Goal: Task Accomplishment & Management: Manage account settings

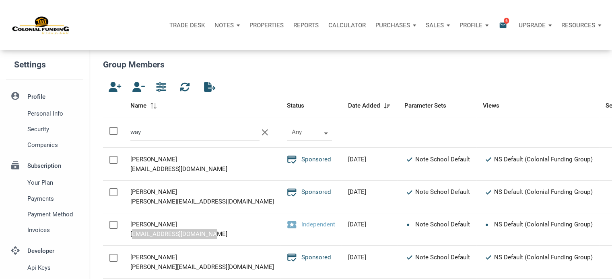
click at [217, 23] on p "Notes" at bounding box center [223, 25] width 19 height 7
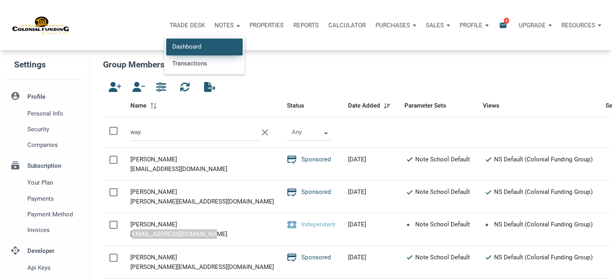
click at [187, 47] on link "Dashboard" at bounding box center [204, 47] width 76 height 16
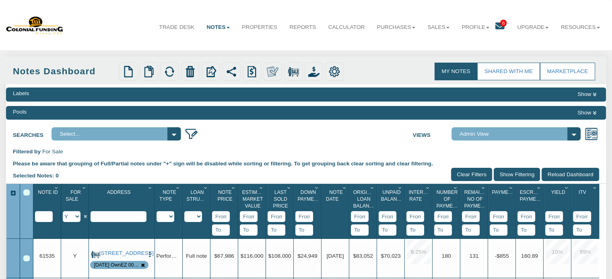
click at [495, 24] on icon at bounding box center [499, 26] width 9 height 9
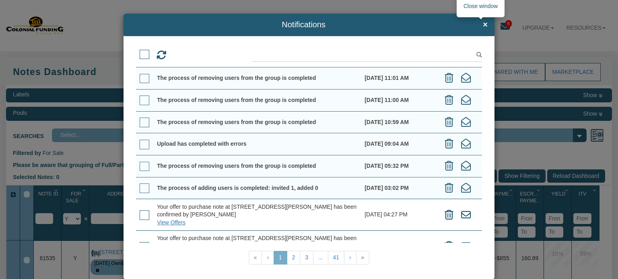
click at [483, 25] on span "×" at bounding box center [485, 25] width 5 height 9
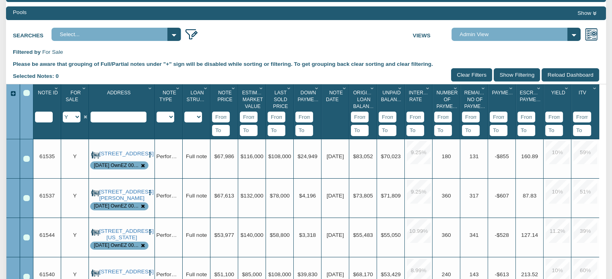
scroll to position [101, 0]
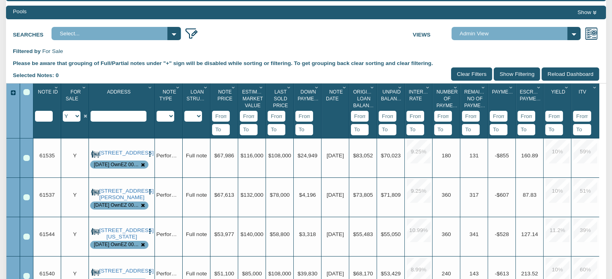
click at [78, 119] on select "Y N IP" at bounding box center [72, 116] width 18 height 11
select select "string:N"
click at [63, 112] on select "Y N IP" at bounding box center [72, 116] width 18 height 11
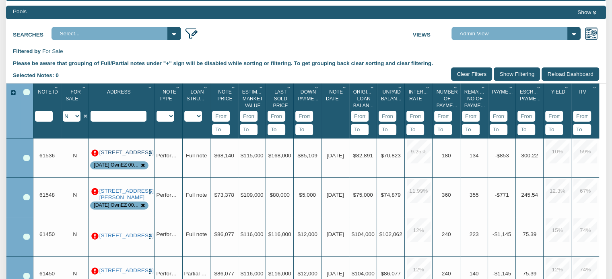
click at [125, 156] on link "112 South Main Street, Greens Fork, IN, 47345" at bounding box center [121, 153] width 45 height 6
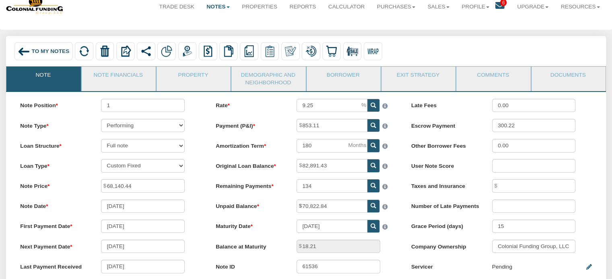
scroll to position [19, 0]
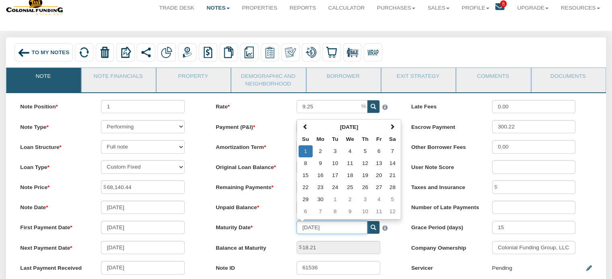
drag, startPoint x: 342, startPoint y: 230, endPoint x: 273, endPoint y: 231, distance: 69.2
click at [273, 231] on div "Maturity Date 06/01/2036 June 2036 Su Mo Tu We Th Fr Sa 1 2 3 4 5 6 7 8 9 10 11…" at bounding box center [306, 227] width 194 height 13
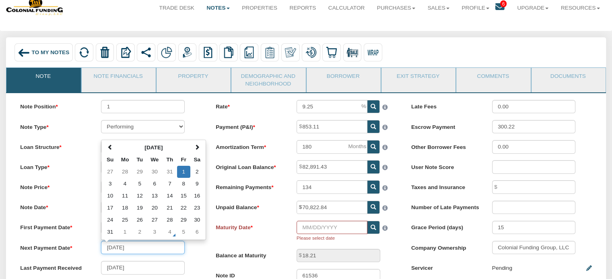
drag, startPoint x: 156, startPoint y: 251, endPoint x: 80, endPoint y: 244, distance: 75.5
click at [80, 244] on div "Next Payment Date 08/01/2025 August 2025 Su Mo Tu We Th Fr Sa 27 28 29 30 31 1 …" at bounding box center [111, 247] width 194 height 13
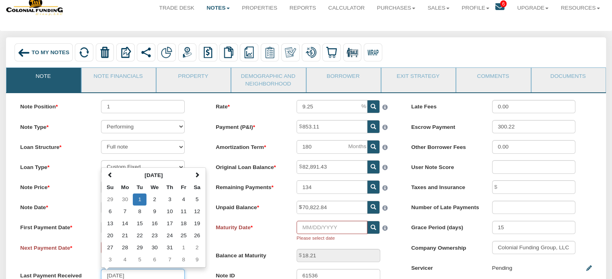
click at [145, 277] on input "07/01/2025" at bounding box center [143, 275] width 84 height 13
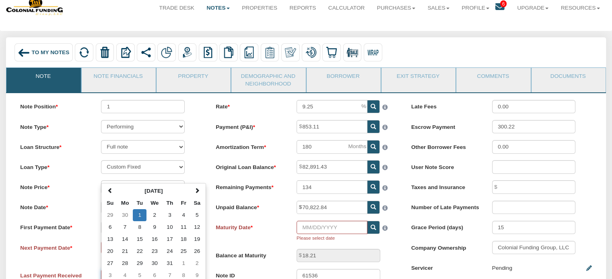
scroll to position [21, 0]
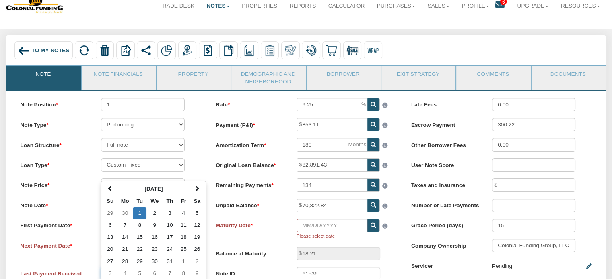
type input "0"
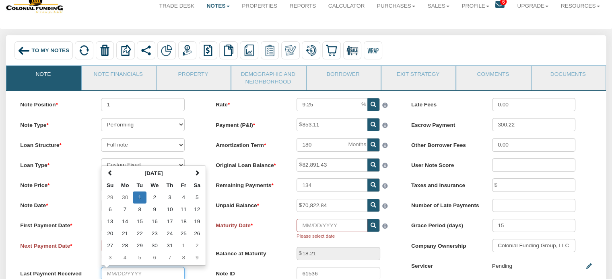
scroll to position [22, 0]
click at [240, 251] on label "Balance at Maturity" at bounding box center [249, 252] width 81 height 11
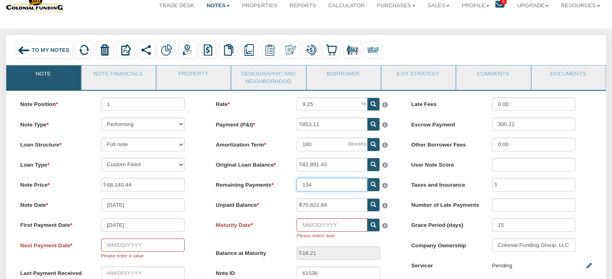
click at [325, 188] on input "134" at bounding box center [331, 184] width 71 height 13
type input "132"
type input "1,704.63"
click at [391, 222] on div at bounding box center [388, 225] width 16 height 12
click at [148, 249] on input "text" at bounding box center [143, 245] width 84 height 13
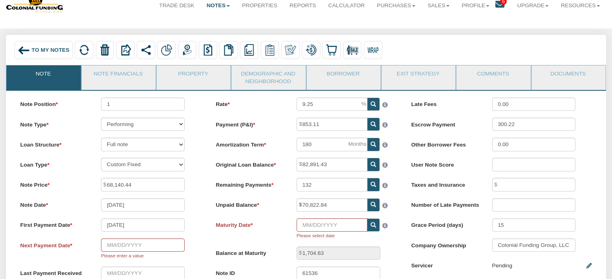
click at [208, 249] on div "Rate 9.25 Payment (P&I) 853.11 Amortization Term 180 132" at bounding box center [305, 203] width 195 height 210
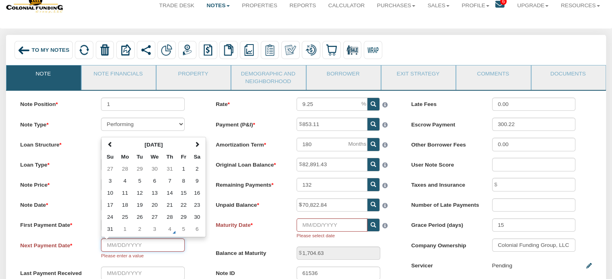
click at [160, 247] on input "text" at bounding box center [143, 245] width 84 height 13
click at [199, 148] on span at bounding box center [197, 145] width 6 height 6
click at [110, 145] on span at bounding box center [110, 145] width 6 height 6
click at [187, 171] on td "1" at bounding box center [183, 169] width 13 height 12
type input "08/01/2025"
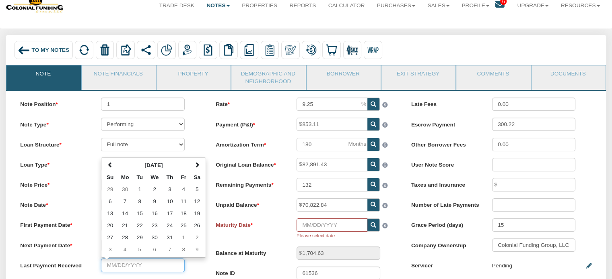
click at [136, 269] on input "text" at bounding box center [143, 265] width 84 height 13
click at [111, 168] on span at bounding box center [110, 165] width 6 height 6
click at [200, 168] on span at bounding box center [197, 165] width 6 height 6
click at [140, 193] on td "1" at bounding box center [140, 190] width 14 height 12
type input "07/01/2025"
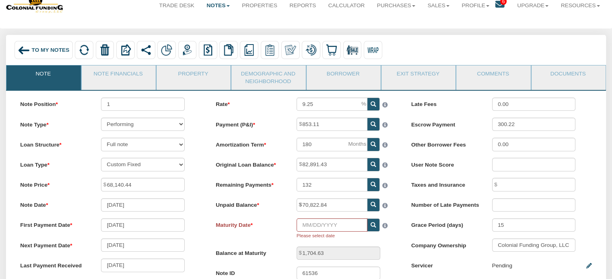
click at [373, 228] on icon at bounding box center [373, 226] width 6 height 6
type input "07/01/2036"
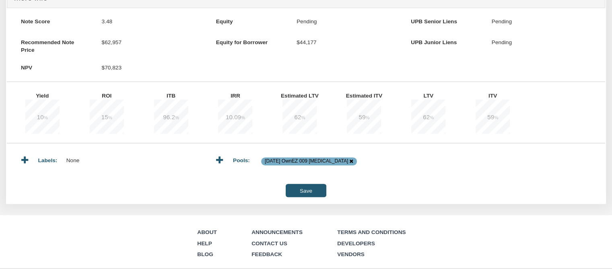
scroll to position [336, 0]
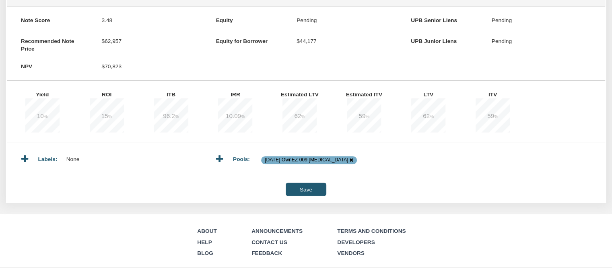
click at [304, 193] on input "Save" at bounding box center [306, 189] width 40 height 13
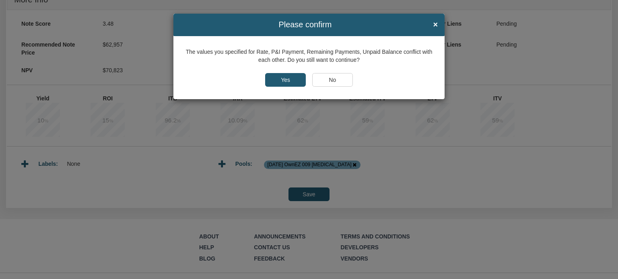
click at [280, 80] on input "Yes" at bounding box center [285, 80] width 41 height 14
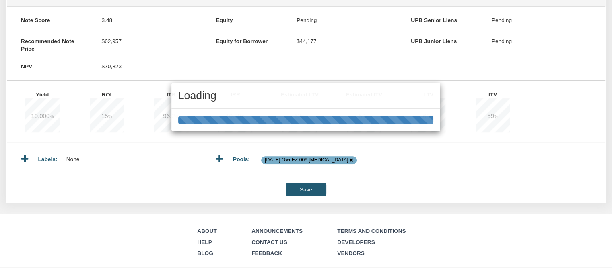
type input "134"
type input "18.23"
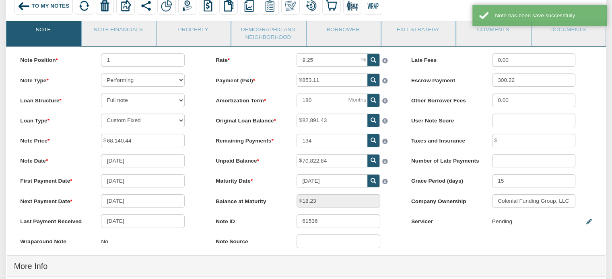
scroll to position [42, 0]
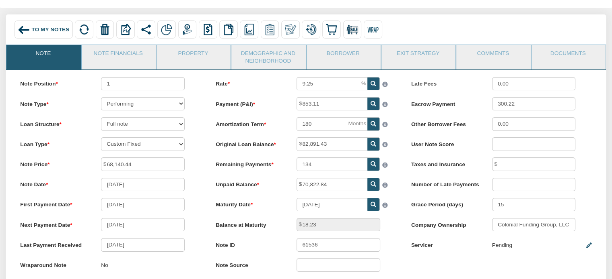
click at [32, 28] on span "To My Notes" at bounding box center [51, 30] width 38 height 6
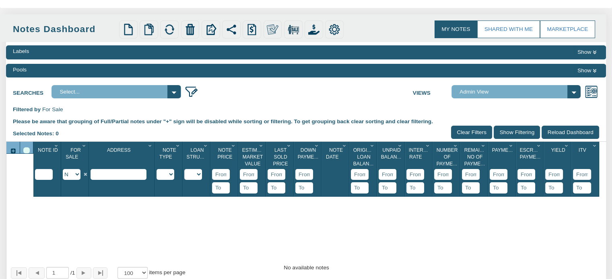
select select
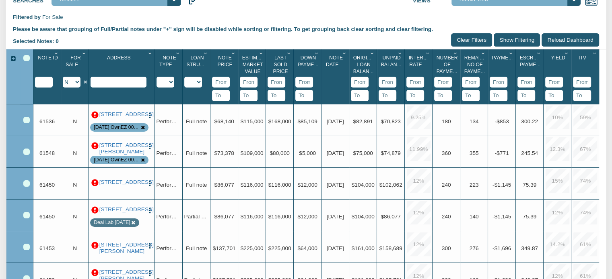
scroll to position [137, 0]
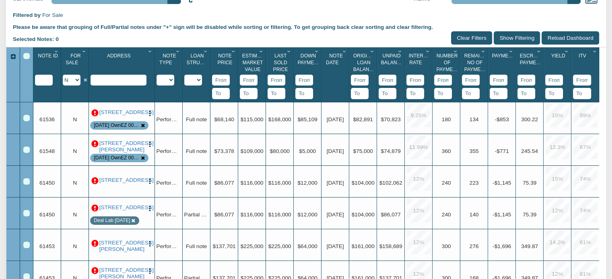
click at [95, 110] on p at bounding box center [94, 113] width 7 height 7
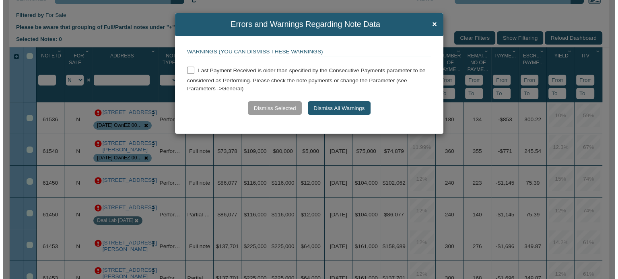
scroll to position [137, 0]
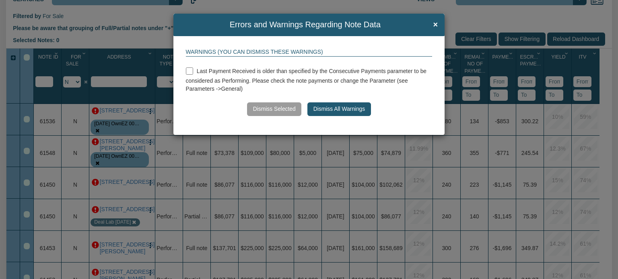
click at [320, 108] on button "Dismiss All Warnings" at bounding box center [338, 110] width 63 height 14
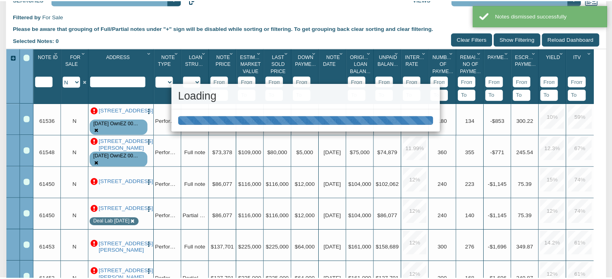
scroll to position [137, 0]
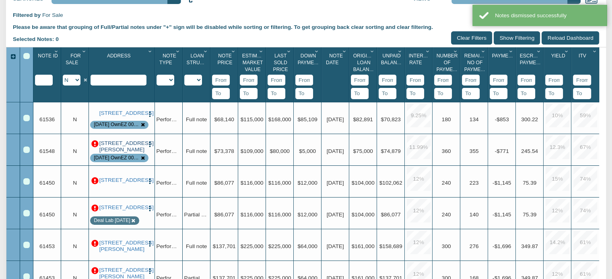
click at [120, 149] on link "1144 North Tibbs, Indianapolis, IN, 46222" at bounding box center [121, 146] width 45 height 13
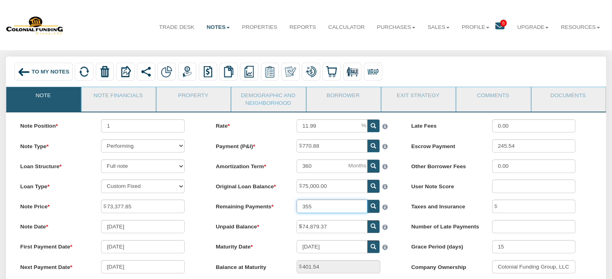
click at [316, 211] on input "355" at bounding box center [331, 206] width 71 height 13
type input "351"
click at [395, 203] on div at bounding box center [388, 206] width 16 height 12
type input "3,393.89"
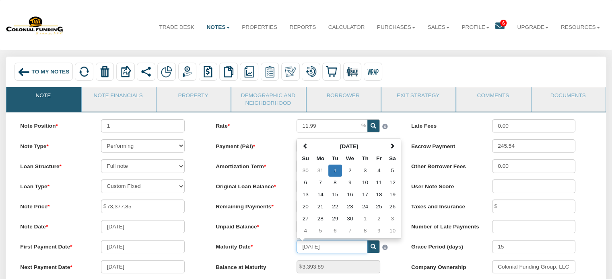
drag, startPoint x: 335, startPoint y: 247, endPoint x: 273, endPoint y: 245, distance: 61.2
click at [273, 245] on div "Maturity Date 09/01/2054 September 2054 Su Mo Tu We Th Fr Sa 30 31 1 2 3 4 5 6 …" at bounding box center [306, 246] width 194 height 13
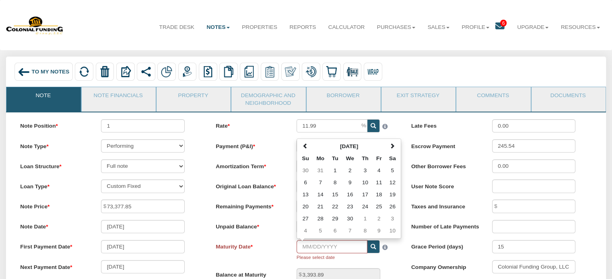
click at [404, 251] on div "Late Fees 0.00 Escrow Payment 245.54 Other Borrower Fees 0.00 User Note Score T…" at bounding box center [500, 210] width 195 height 182
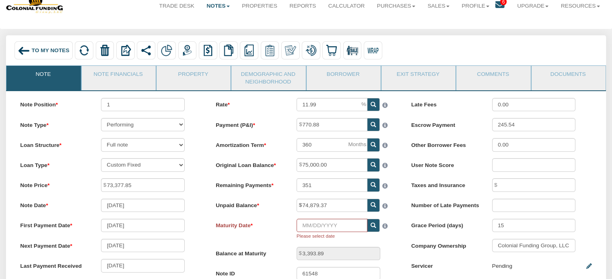
scroll to position [20, 0]
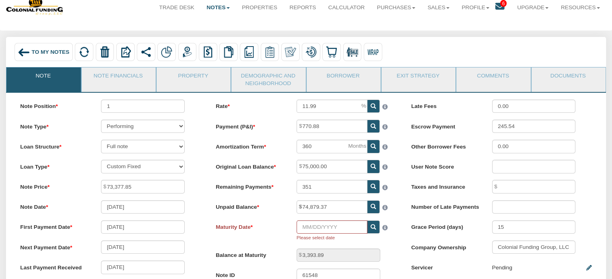
click at [372, 229] on icon at bounding box center [373, 228] width 6 height 6
type input "10/01/2054"
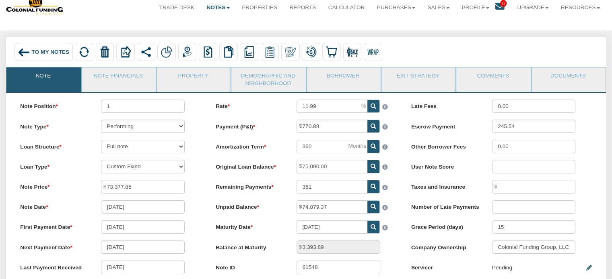
click at [401, 245] on div "Balance at Maturity 3,393.89" at bounding box center [306, 247] width 194 height 13
click at [399, 243] on div "Balance at Maturity 3,393.89" at bounding box center [306, 247] width 194 height 13
click at [388, 252] on div "Balance at Maturity 3,393.89" at bounding box center [306, 247] width 194 height 13
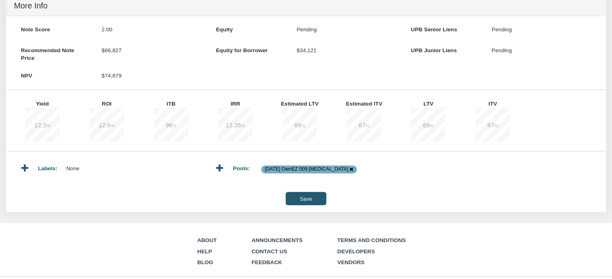
scroll to position [329, 0]
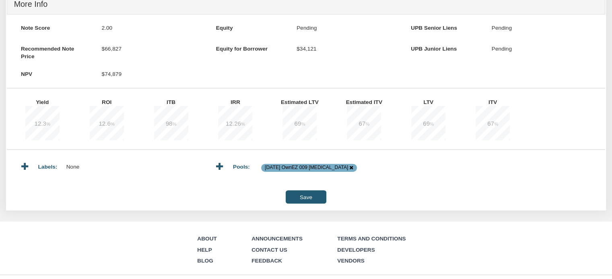
click at [306, 202] on input "Save" at bounding box center [306, 197] width 40 height 13
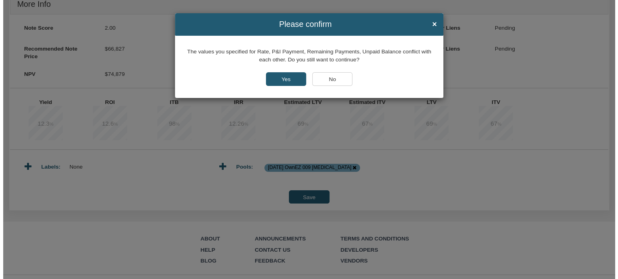
scroll to position [329, 0]
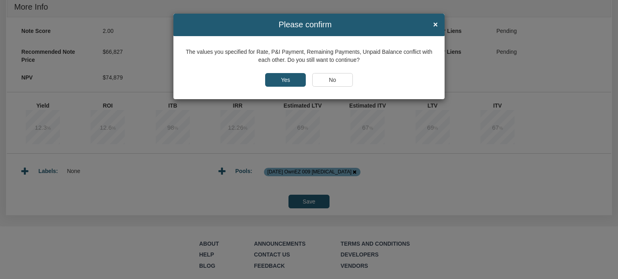
click at [282, 78] on input "Yes" at bounding box center [285, 80] width 41 height 14
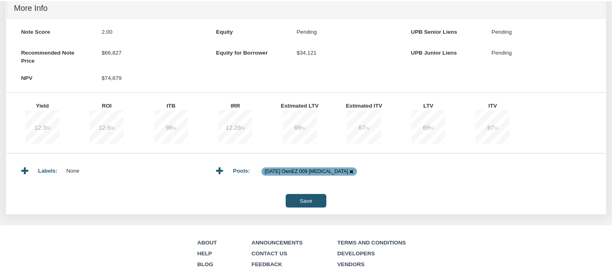
scroll to position [329, 0]
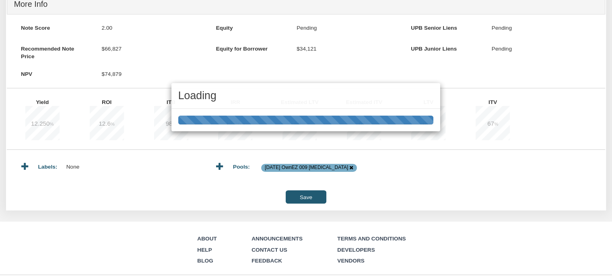
type input "355"
type input "401.48"
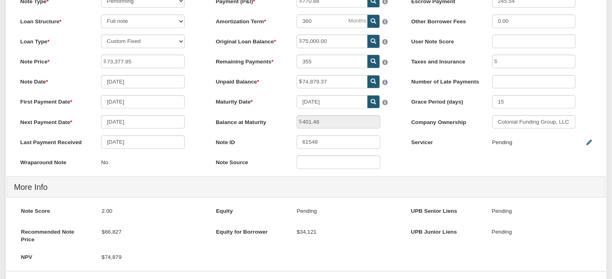
scroll to position [135, 0]
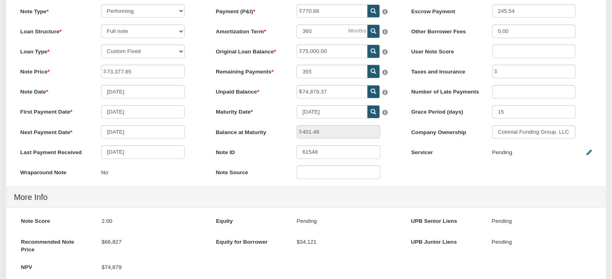
click at [418, 185] on div "Note Position 1 Note Type Performing Forthcoming Non-Performing REO Sub-Perform…" at bounding box center [306, 177] width 600 height 401
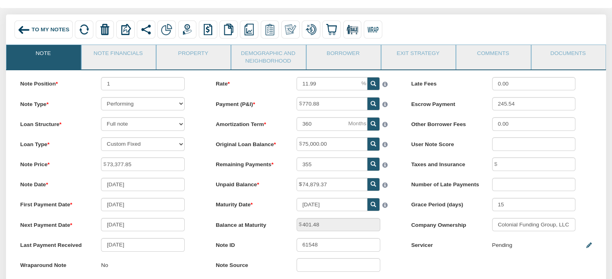
scroll to position [41, 0]
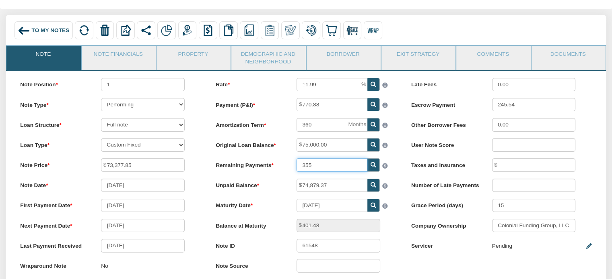
click at [331, 168] on input "355" at bounding box center [331, 164] width 71 height 13
type input "351"
type input "3,393.89"
click at [392, 209] on div at bounding box center [388, 205] width 16 height 12
click at [373, 209] on icon at bounding box center [373, 206] width 6 height 6
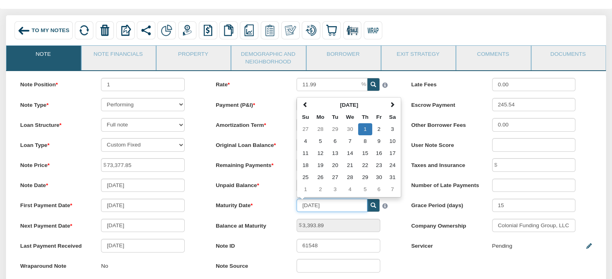
drag, startPoint x: 341, startPoint y: 206, endPoint x: 240, endPoint y: 197, distance: 100.6
click at [240, 197] on div "Rate 11.99 Payment (P&I) 770.88 Amortization Term 360 351 Su" at bounding box center [305, 179] width 195 height 202
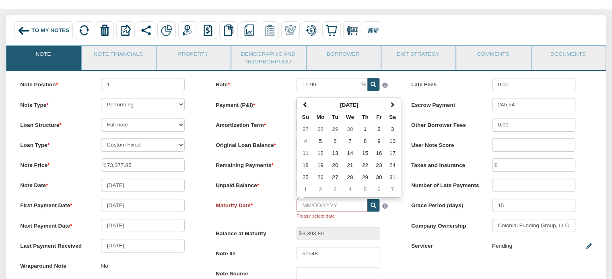
click at [405, 245] on label "Servicer" at bounding box center [444, 244] width 81 height 11
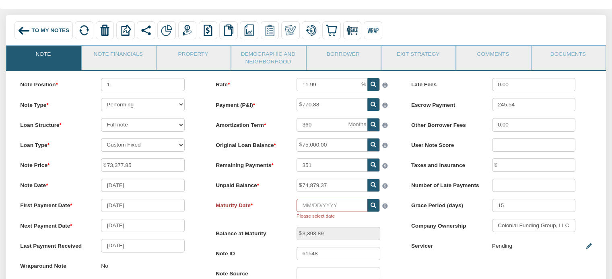
click at [371, 207] on icon at bounding box center [373, 206] width 6 height 6
type input "10/01/2054"
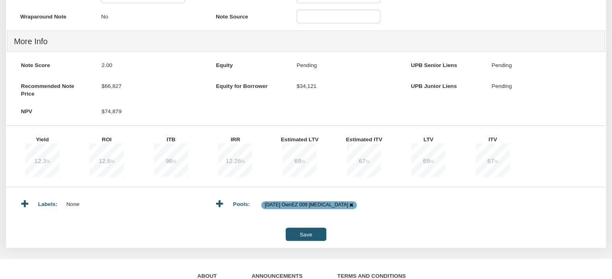
scroll to position [304, 0]
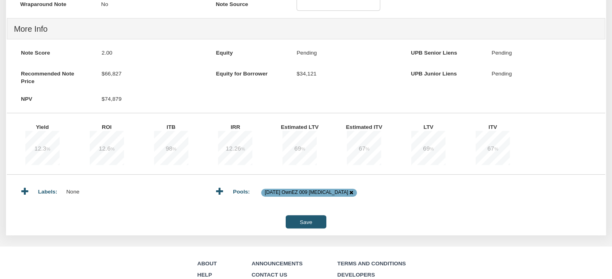
click at [302, 224] on input "Save" at bounding box center [306, 222] width 40 height 13
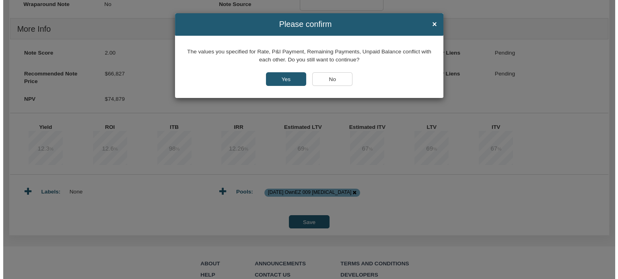
scroll to position [304, 0]
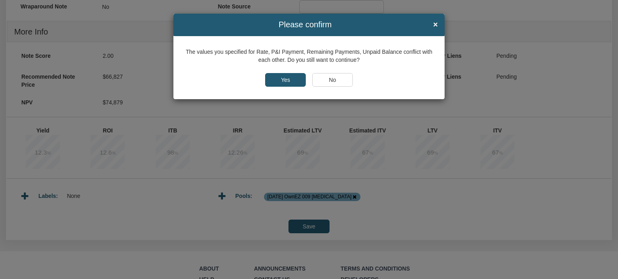
click at [282, 82] on input "Yes" at bounding box center [285, 80] width 41 height 14
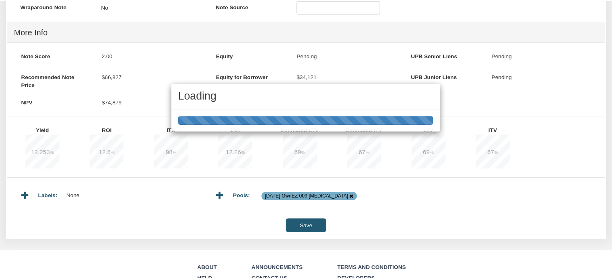
scroll to position [304, 0]
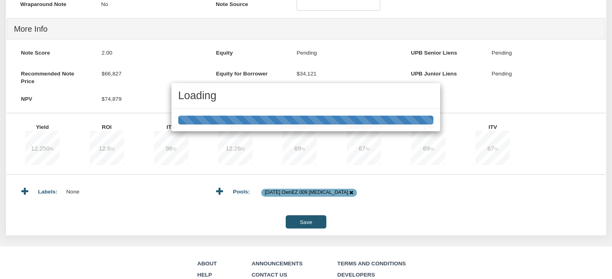
type input "355"
type input "401.48"
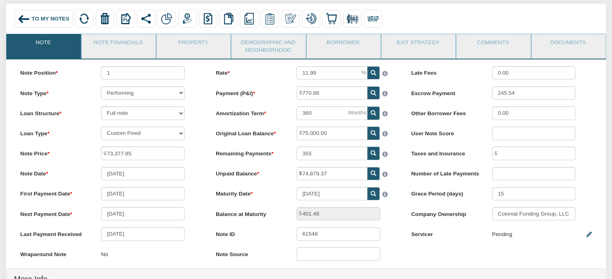
scroll to position [48, 0]
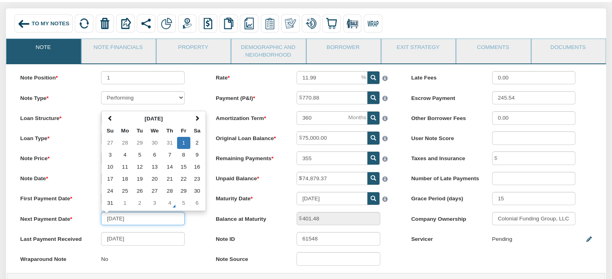
drag, startPoint x: 144, startPoint y: 221, endPoint x: 64, endPoint y: 216, distance: 79.8
click at [64, 216] on div "Next Payment Date 08/01/2025 August 2025 Su Mo Tu We Th Fr Sa 27 28 29 30 31 1 …" at bounding box center [111, 218] width 194 height 13
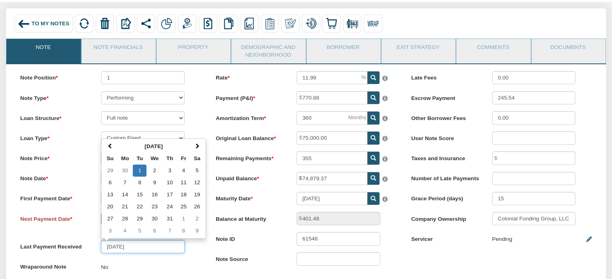
drag, startPoint x: 138, startPoint y: 252, endPoint x: 66, endPoint y: 239, distance: 73.5
click at [66, 239] on div "Note Position 1 Note Type Performing Forthcoming Non-Performing REO Sub-Perform…" at bounding box center [110, 176] width 195 height 210
click at [252, 215] on label "Balance at Maturity" at bounding box center [249, 217] width 81 height 11
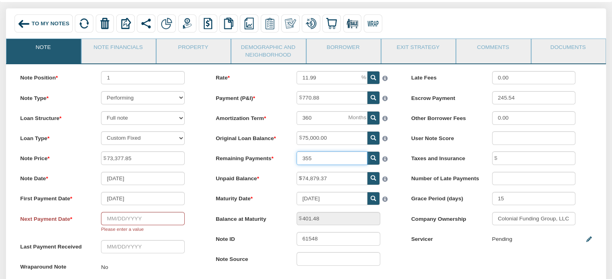
click at [335, 160] on input "355" at bounding box center [331, 158] width 71 height 13
type input "351"
type input "3,393.89"
click at [393, 254] on div "Rate 11.99 Payment (P&I) 770.88 Amortization Term 360 351" at bounding box center [305, 172] width 195 height 202
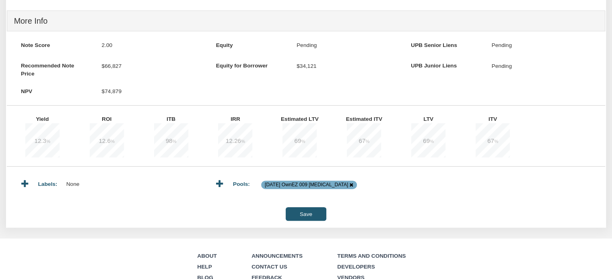
scroll to position [320, 0]
click at [306, 218] on input "Save" at bounding box center [306, 213] width 40 height 13
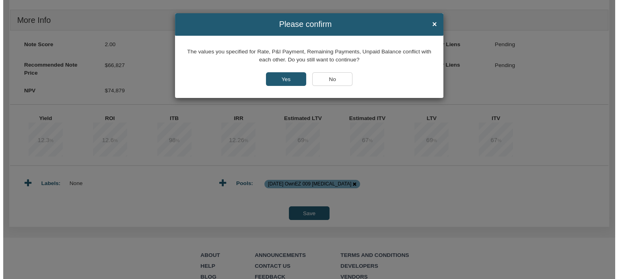
scroll to position [321, 0]
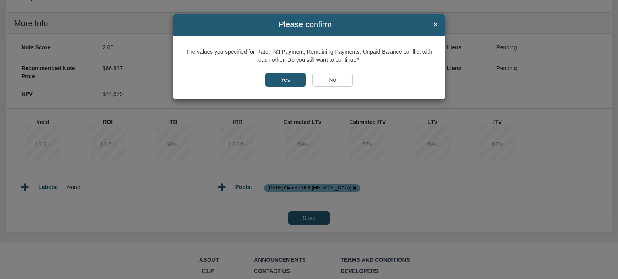
click at [283, 79] on input "Yes" at bounding box center [285, 80] width 41 height 14
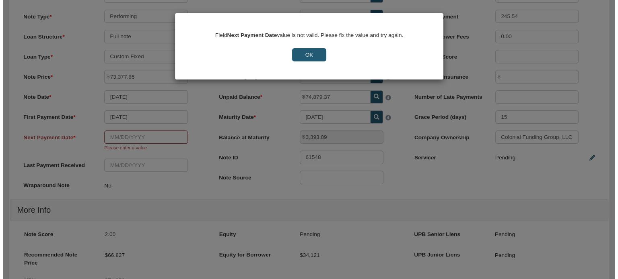
scroll to position [130, 0]
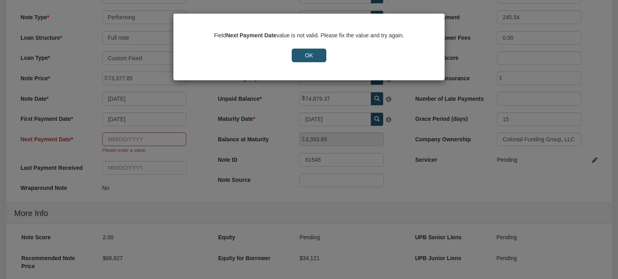
click at [304, 53] on input "OK" at bounding box center [309, 56] width 35 height 14
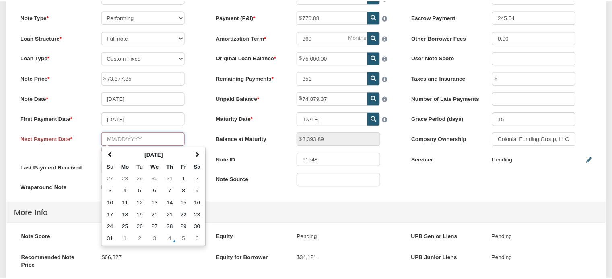
scroll to position [130, 0]
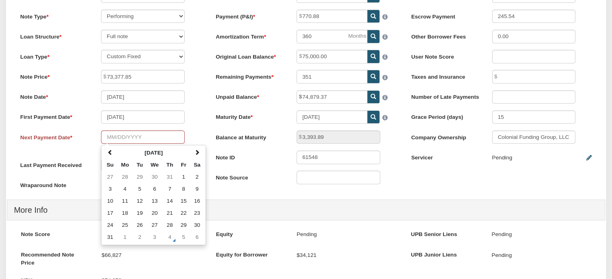
click at [249, 162] on label "Note ID" at bounding box center [249, 156] width 81 height 11
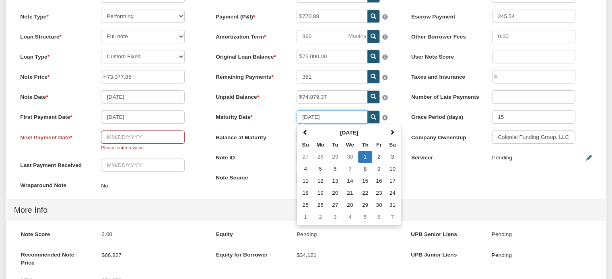
drag, startPoint x: 331, startPoint y: 119, endPoint x: 255, endPoint y: 117, distance: 76.4
click at [255, 117] on div "Maturity Date 10/01/2054 October 2054 Su Mo Tu We Th Fr Sa 27 28 29 30 1 2 3 4 …" at bounding box center [306, 117] width 194 height 13
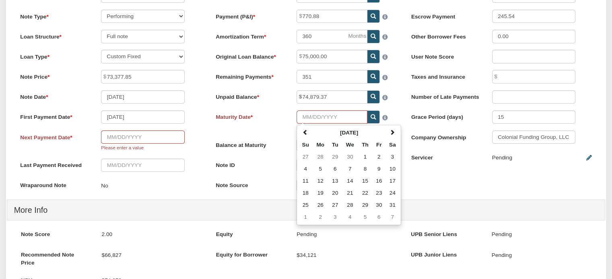
click at [443, 190] on div "Note Position 1 Note Type Performing Forthcoming Non-Performing REO Sub-Perform…" at bounding box center [306, 187] width 600 height 409
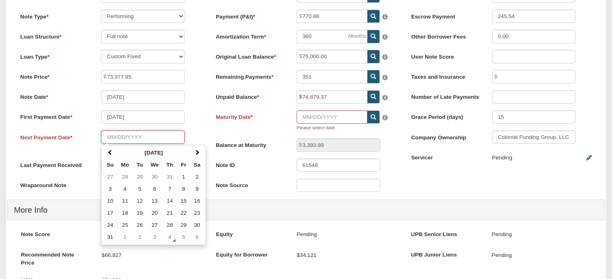
click at [140, 140] on input "text" at bounding box center [143, 137] width 84 height 13
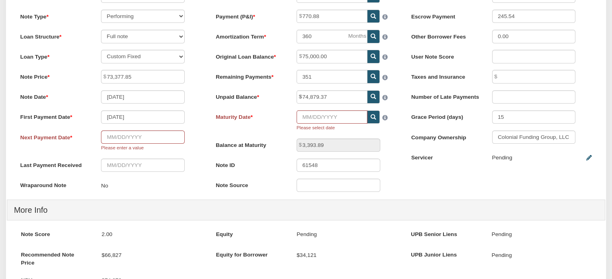
click at [201, 136] on div "Next Payment Date Please enter a value" at bounding box center [111, 141] width 194 height 21
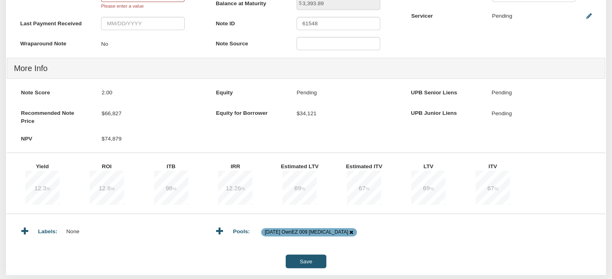
scroll to position [287, 0]
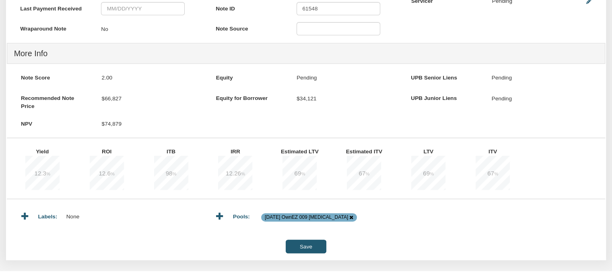
click at [302, 251] on input "Save" at bounding box center [306, 246] width 40 height 13
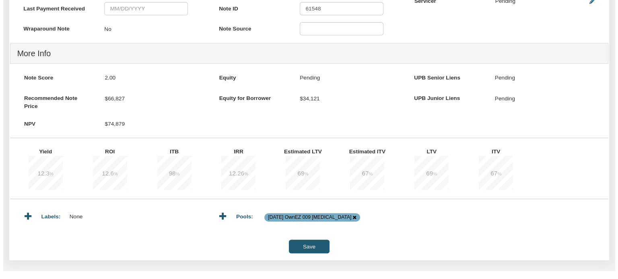
scroll to position [287, 0]
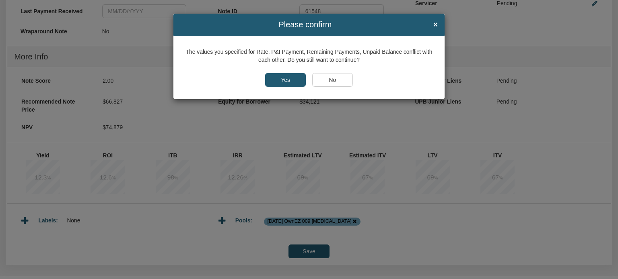
click at [327, 75] on input "No" at bounding box center [332, 80] width 41 height 14
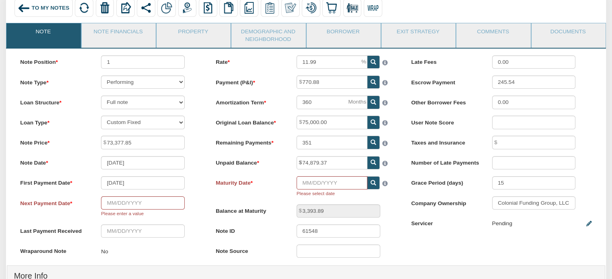
scroll to position [60, 0]
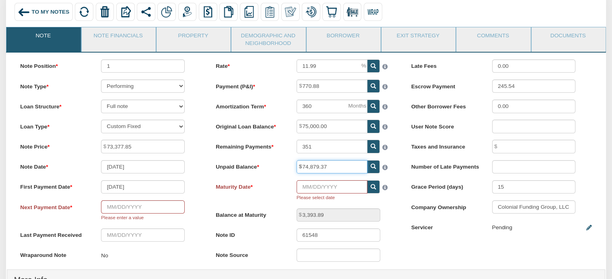
drag, startPoint x: 333, startPoint y: 171, endPoint x: 271, endPoint y: 167, distance: 61.6
click at [271, 167] on div "Unpaid Balance 74,879.37" at bounding box center [306, 166] width 194 height 13
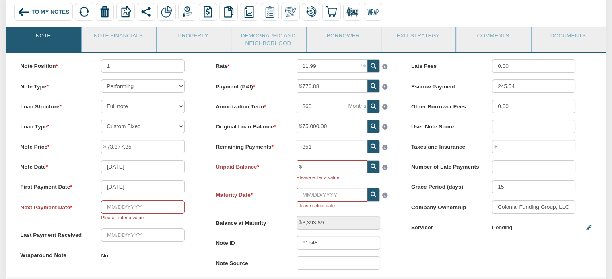
click at [373, 170] on icon at bounding box center [373, 167] width 6 height 6
type input "74,798.30"
type input "763.10"
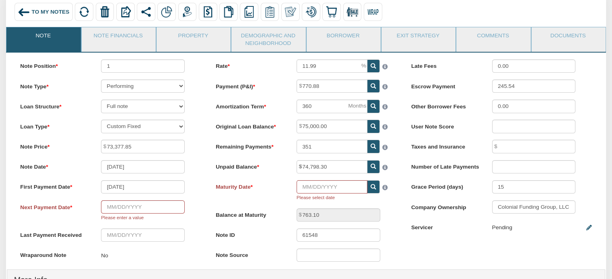
click at [375, 189] on icon at bounding box center [373, 188] width 6 height 6
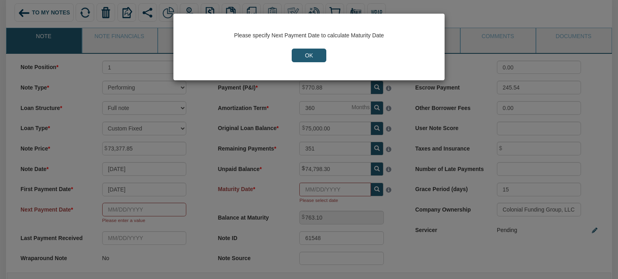
click at [306, 51] on input "OK" at bounding box center [309, 56] width 35 height 14
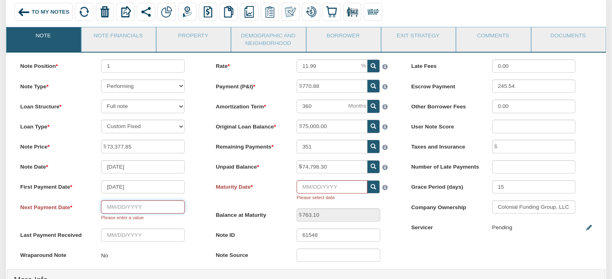
click at [131, 207] on input "text" at bounding box center [143, 207] width 84 height 13
click at [152, 212] on input "text" at bounding box center [143, 207] width 84 height 13
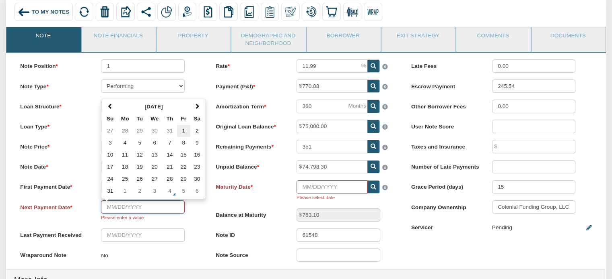
click at [187, 132] on td "1" at bounding box center [183, 131] width 13 height 12
type input "08/01/2025"
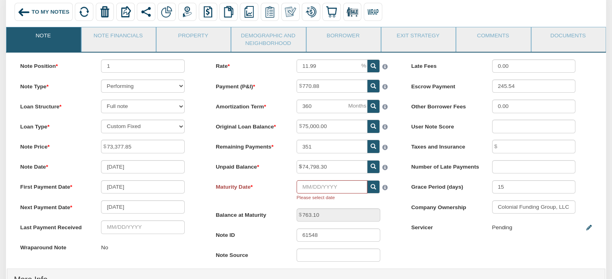
click at [372, 188] on icon at bounding box center [373, 188] width 6 height 6
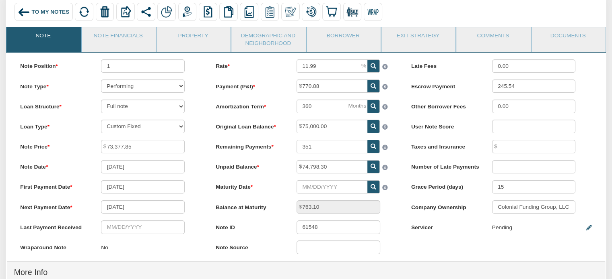
type input "10/01/2054"
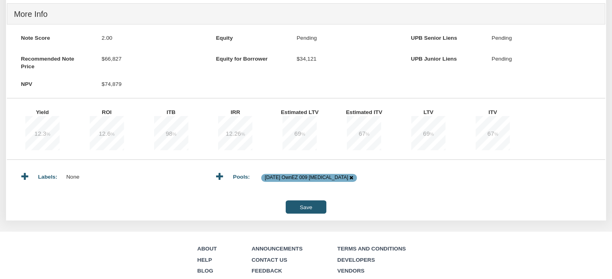
scroll to position [319, 0]
click at [306, 212] on input "Save" at bounding box center [306, 206] width 40 height 13
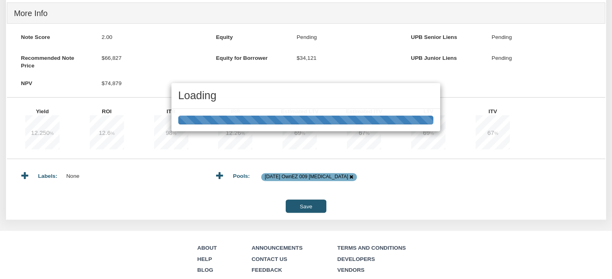
type input "07/01/2025"
type input "763.04"
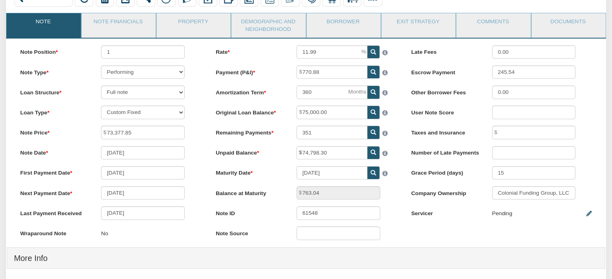
scroll to position [0, 0]
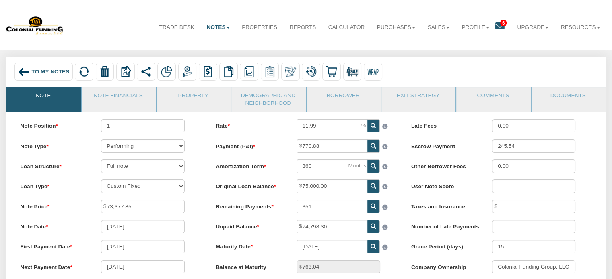
click at [28, 71] on img at bounding box center [24, 72] width 12 height 12
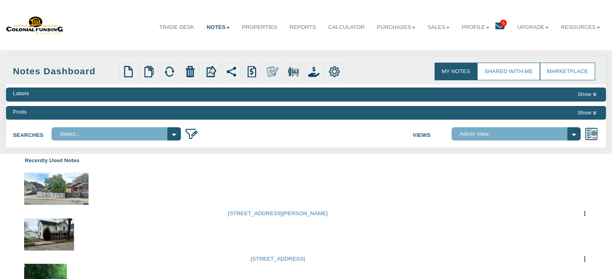
select select
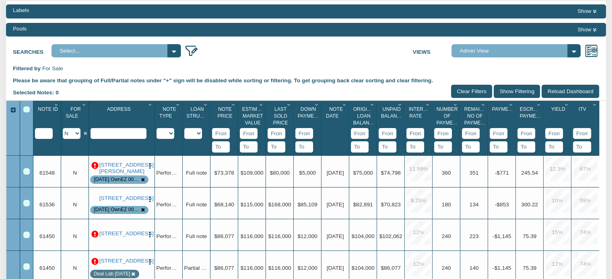
scroll to position [84, 0]
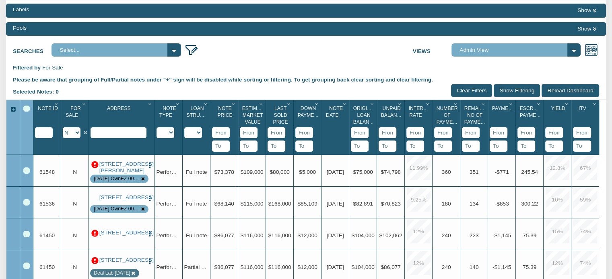
click at [26, 172] on div "Row 1, Row Selection Checkbox" at bounding box center [26, 171] width 6 height 6
click at [26, 202] on div "Row 2, Row Selection Checkbox" at bounding box center [26, 202] width 6 height 6
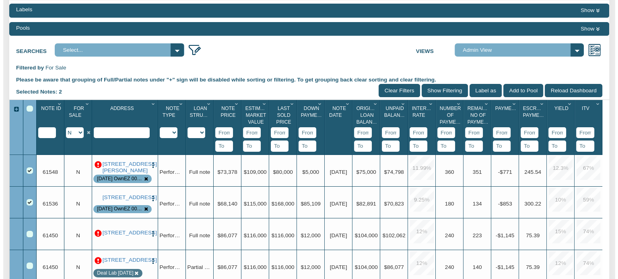
scroll to position [0, 0]
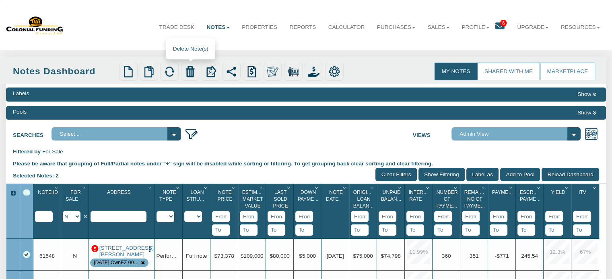
click at [192, 68] on img at bounding box center [189, 71] width 11 height 11
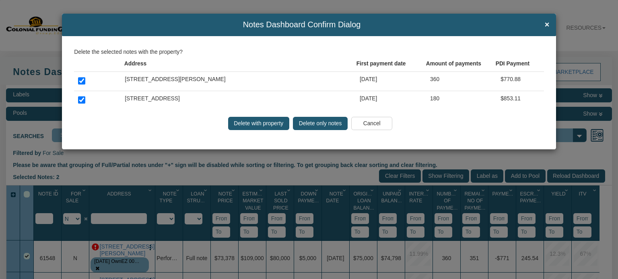
click at [312, 121] on input "Delete only notes" at bounding box center [320, 124] width 55 height 14
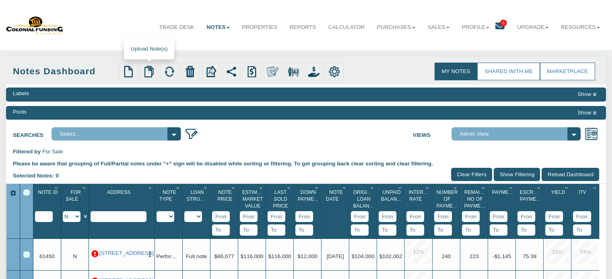
click at [149, 69] on img at bounding box center [148, 71] width 11 height 11
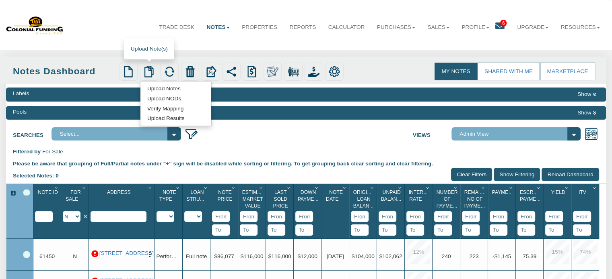
click at [164, 91] on link "Upload Notes" at bounding box center [163, 88] width 47 height 8
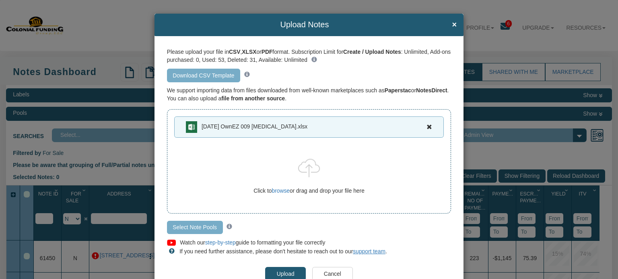
click at [190, 228] on input "Select Note Pools" at bounding box center [195, 228] width 56 height 14
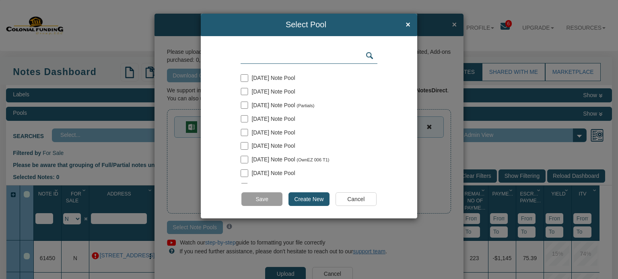
scroll to position [104, 0]
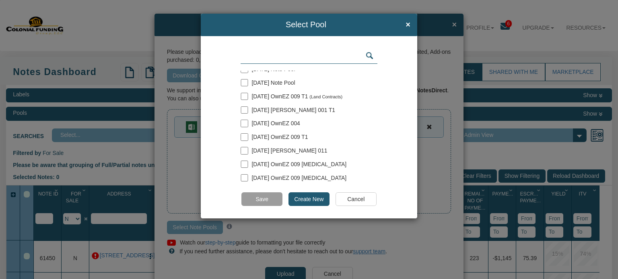
click at [243, 176] on input "checkbox" at bounding box center [243, 178] width 7 height 7
checkbox input "true"
click at [257, 198] on input "Save" at bounding box center [261, 200] width 41 height 14
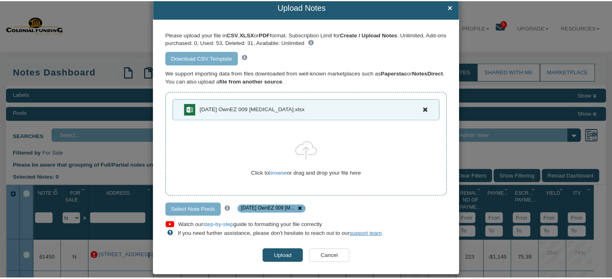
scroll to position [27, 0]
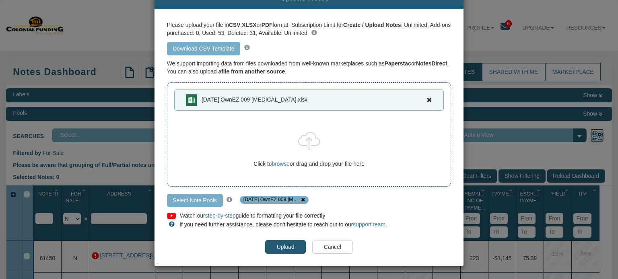
click at [278, 247] on input "Upload" at bounding box center [285, 247] width 41 height 14
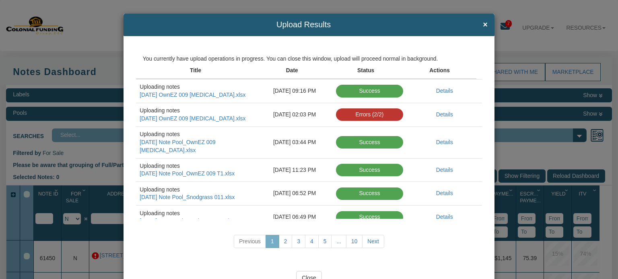
click at [309, 276] on input "Close" at bounding box center [309, 278] width 26 height 14
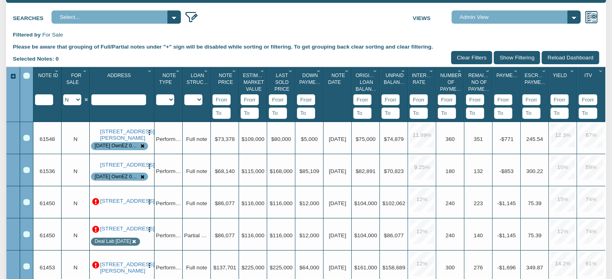
scroll to position [119, 0]
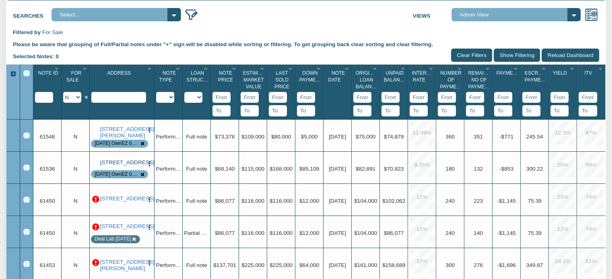
click at [116, 166] on link "112 South Main Street, Greens Fork, IN, 47345" at bounding box center [122, 163] width 44 height 6
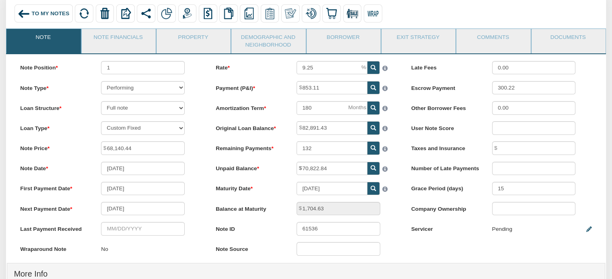
scroll to position [57, 0]
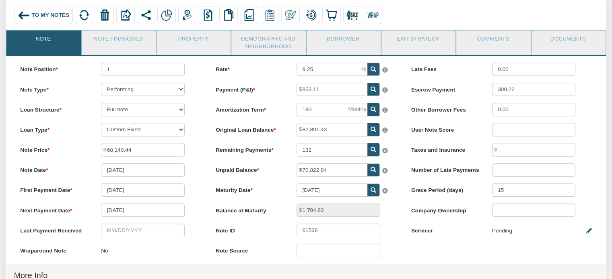
click at [408, 245] on div "Late Fees 0.00 Escrow Payment 300.22 Other Borrower Fees 0.00 User Note Score T…" at bounding box center [500, 154] width 195 height 182
click at [187, 38] on link "Property" at bounding box center [192, 41] width 73 height 20
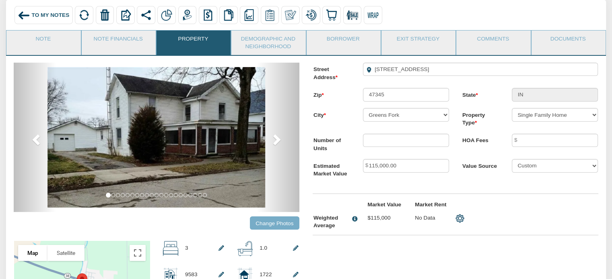
click at [265, 224] on input "Change Photos" at bounding box center [274, 223] width 49 height 13
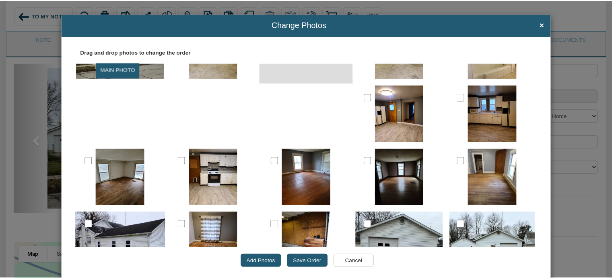
scroll to position [0, 0]
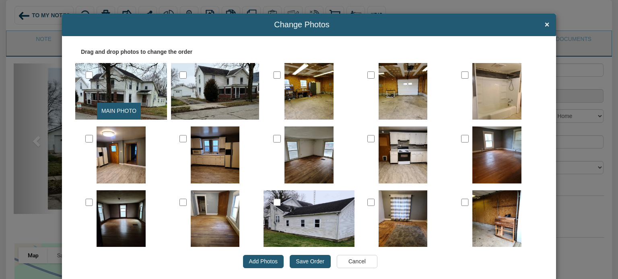
click at [309, 262] on input "Save Order" at bounding box center [310, 262] width 41 height 14
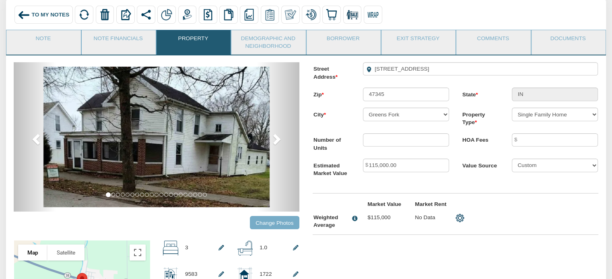
click at [35, 14] on span "To My Notes" at bounding box center [51, 15] width 38 height 6
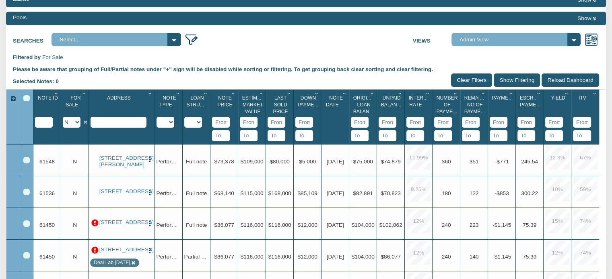
scroll to position [95, 0]
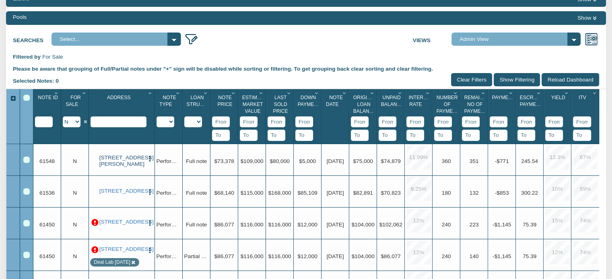
click at [122, 164] on link "1144 North Tibbs, Indianapolis, IN, 46222" at bounding box center [121, 161] width 45 height 13
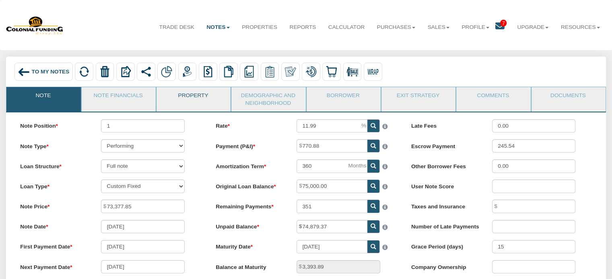
click at [189, 96] on link "Property" at bounding box center [192, 97] width 73 height 20
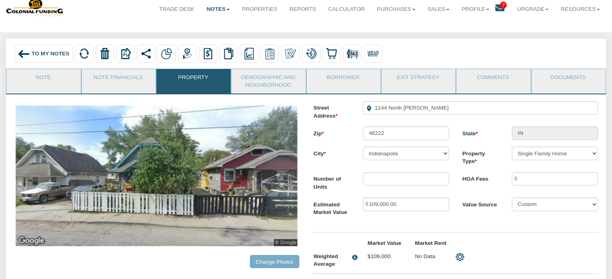
scroll to position [12, 0]
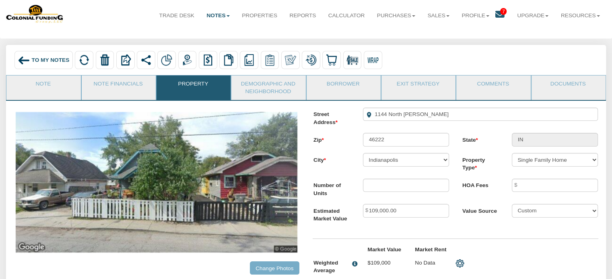
click at [38, 64] on div "To My Notes" at bounding box center [43, 60] width 58 height 18
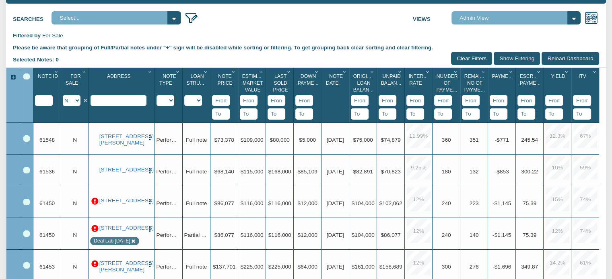
scroll to position [118, 0]
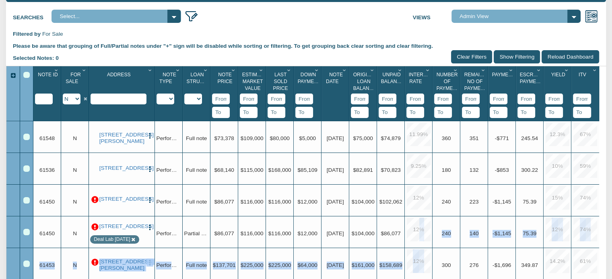
drag, startPoint x: 423, startPoint y: 266, endPoint x: 418, endPoint y: 229, distance: 36.9
click at [418, 229] on div "Upgrade 61548 Upgrade N 1144 North Tibbs, Indianapolis, IN, 46222 Edit Update I…" at bounding box center [315, 248] width 565 height 254
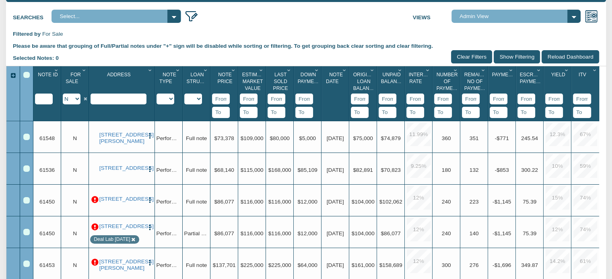
click at [390, 25] on div "Labels Show Pools Show Searches Select... 123 main Views Admin View" at bounding box center [306, 160] width 600 height 386
click at [25, 138] on div "Row 1, Row Selection Checkbox" at bounding box center [26, 137] width 6 height 6
click at [27, 170] on div "Row 2, Row Selection Checkbox" at bounding box center [26, 169] width 6 height 6
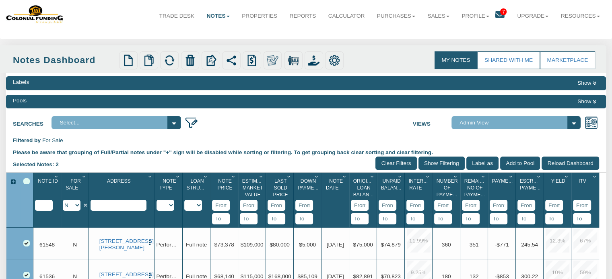
scroll to position [6, 0]
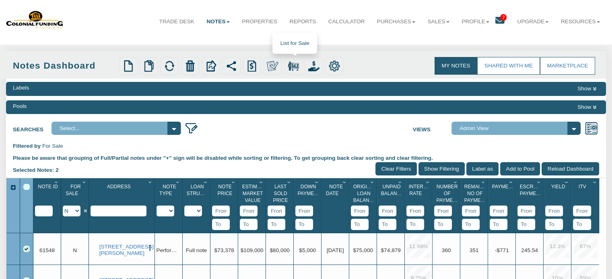
click at [291, 65] on img at bounding box center [293, 65] width 11 height 11
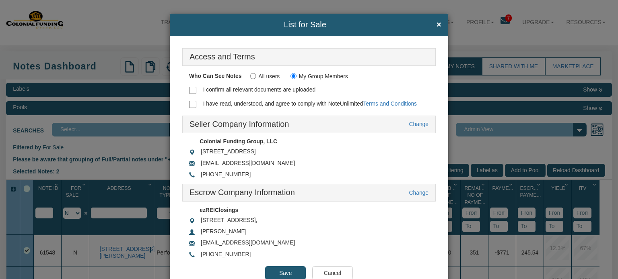
click at [194, 88] on input "I confirm all relevant documents are uploaded" at bounding box center [192, 90] width 7 height 7
checkbox input "true"
click at [191, 106] on input "I have read, understood, and agree to comply with NoteUnlimited Terms and Condi…" at bounding box center [192, 104] width 7 height 7
checkbox input "true"
click at [282, 271] on input "Save" at bounding box center [285, 274] width 41 height 14
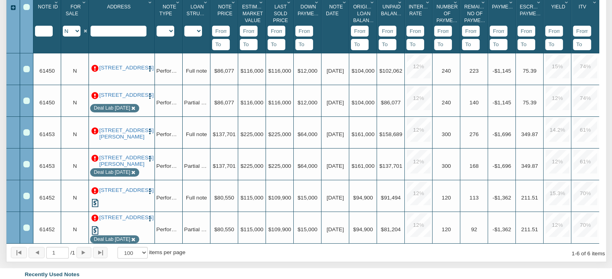
scroll to position [183, 0]
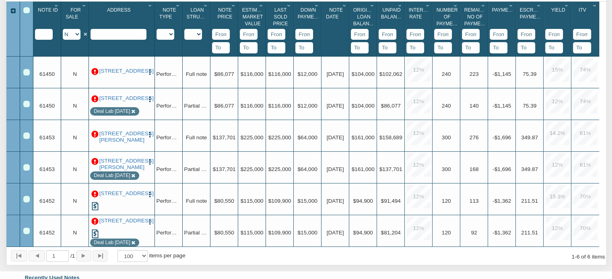
click at [76, 36] on select "Y N IP" at bounding box center [72, 34] width 18 height 11
click at [63, 30] on select "Y N IP" at bounding box center [72, 34] width 18 height 11
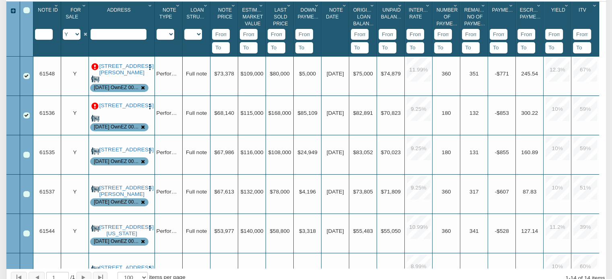
click at [92, 68] on p at bounding box center [94, 67] width 7 height 7
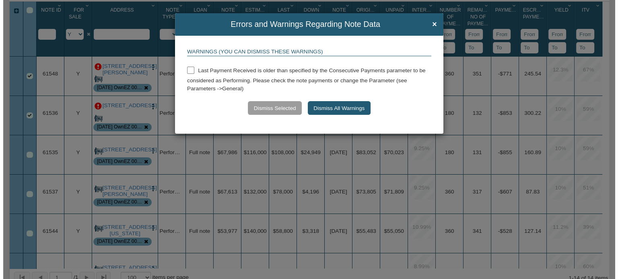
scroll to position [183, 0]
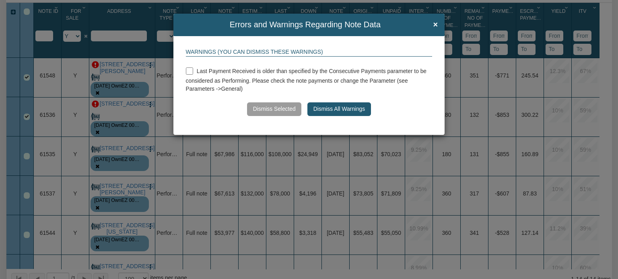
click at [320, 111] on button "Dismiss All Warnings" at bounding box center [338, 110] width 63 height 14
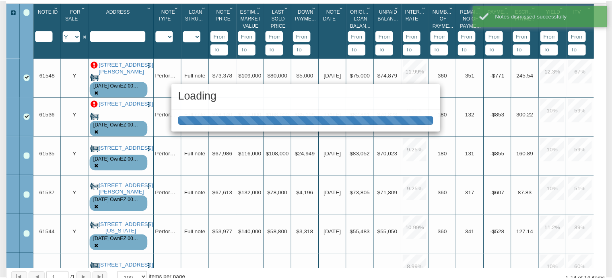
scroll to position [183, 0]
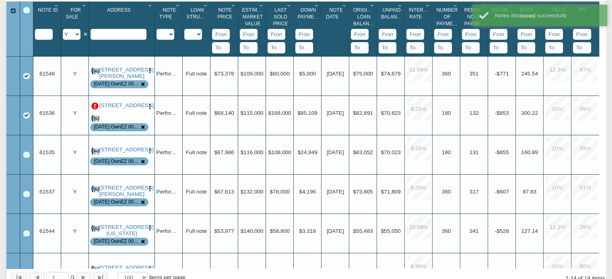
click at [95, 108] on p at bounding box center [94, 106] width 7 height 7
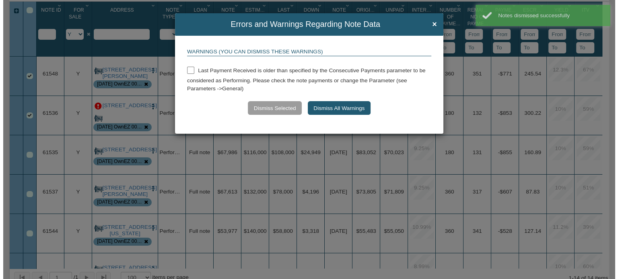
scroll to position [183, 0]
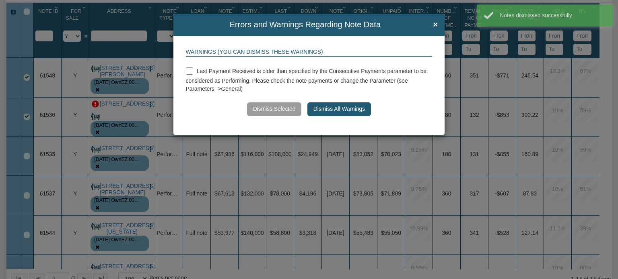
click at [345, 112] on button "Dismiss All Warnings" at bounding box center [338, 110] width 63 height 14
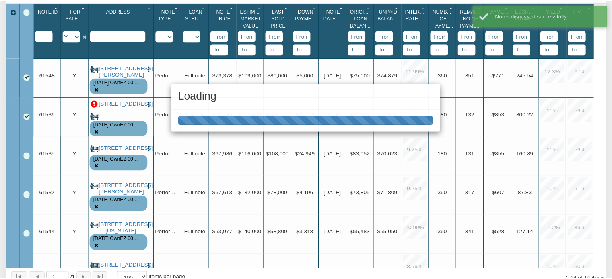
scroll to position [183, 0]
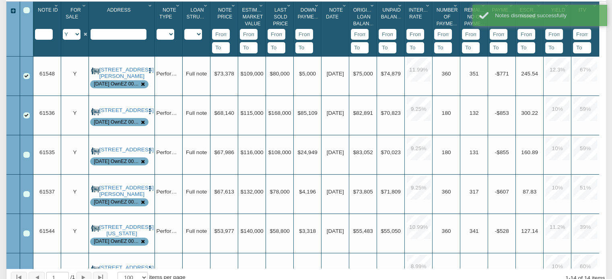
click at [55, 7] on icon "Column Menu" at bounding box center [57, 5] width 8 height 5
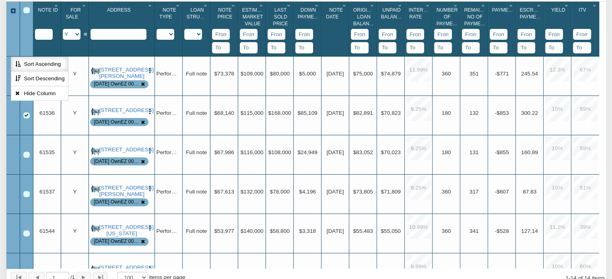
click at [41, 64] on button "Sort Ascending" at bounding box center [39, 64] width 56 height 15
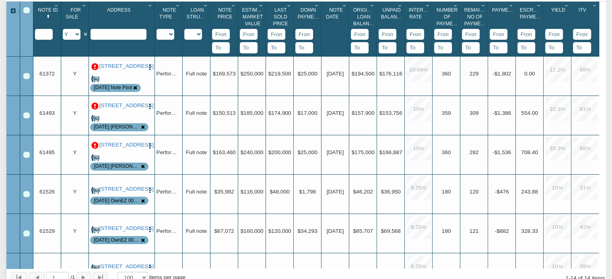
click at [25, 10] on div "Select All" at bounding box center [26, 10] width 6 height 6
click at [151, 81] on div "1501 E 27th St, Bryan, TX, 77803 Edit Update Info Delete Partial/Pledge Analysi…" at bounding box center [121, 73] width 63 height 20
click at [149, 67] on img "button" at bounding box center [149, 67] width 7 height 7
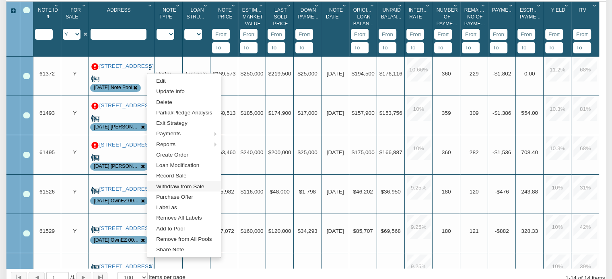
click at [174, 187] on link "Withdraw from Sale" at bounding box center [184, 186] width 74 height 10
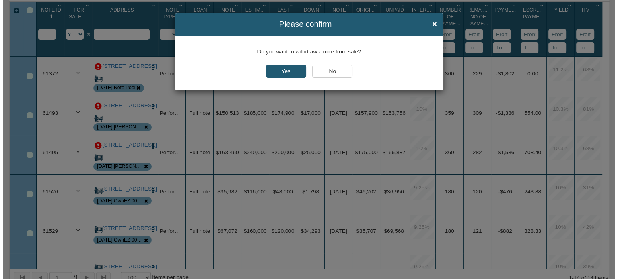
scroll to position [183, 0]
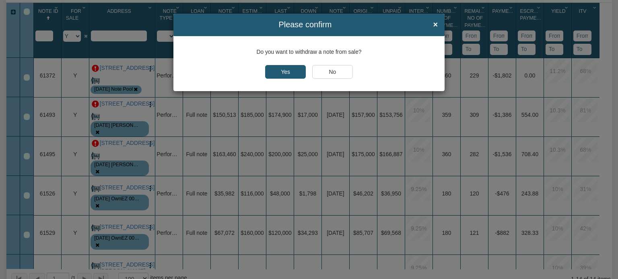
click at [287, 74] on input "Yes" at bounding box center [285, 72] width 41 height 14
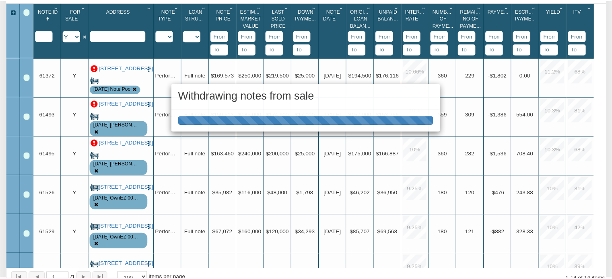
scroll to position [183, 0]
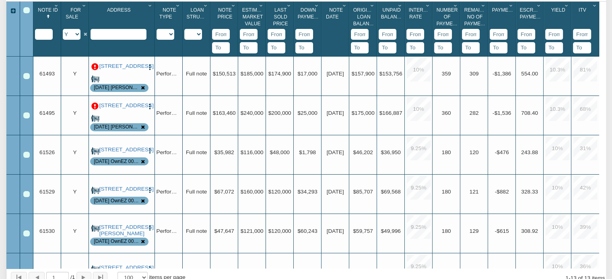
click at [76, 35] on select "Y N IP" at bounding box center [72, 34] width 18 height 11
click at [63, 30] on select "Y N IP" at bounding box center [72, 34] width 18 height 11
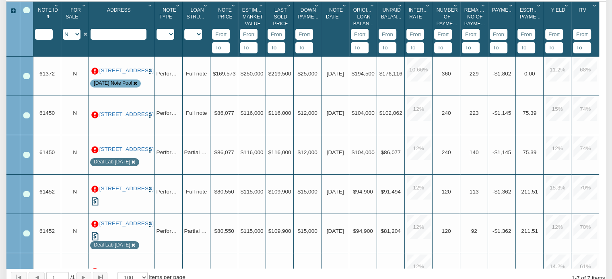
click at [25, 77] on div "Row 1, Row Selection Checkbox" at bounding box center [26, 76] width 6 height 6
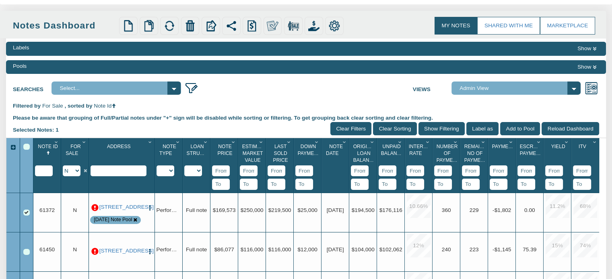
scroll to position [37, 0]
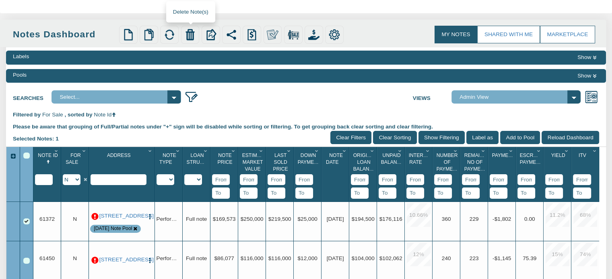
click at [190, 33] on img at bounding box center [189, 34] width 11 height 11
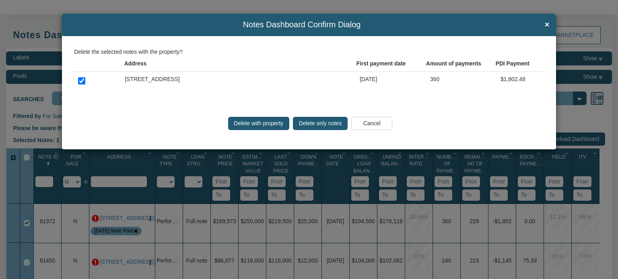
click at [258, 123] on input "Delete with property" at bounding box center [258, 124] width 61 height 14
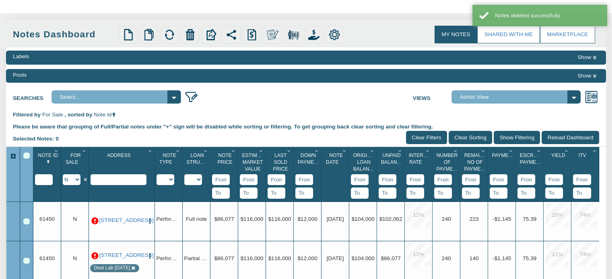
click at [76, 182] on select "Y N IP" at bounding box center [72, 180] width 18 height 11
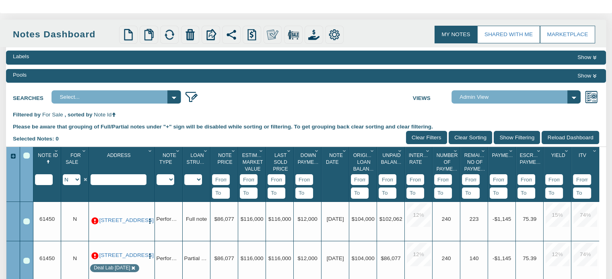
select select "string:Y"
click at [63, 175] on select "Y N IP" at bounding box center [72, 180] width 18 height 11
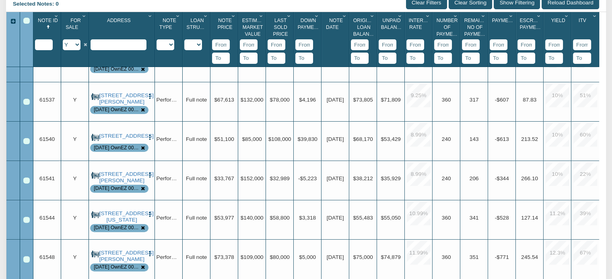
scroll to position [0, 0]
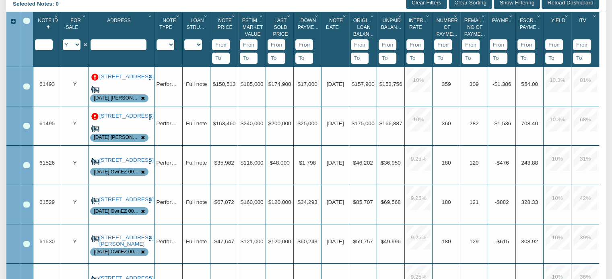
click at [95, 117] on p at bounding box center [94, 116] width 7 height 7
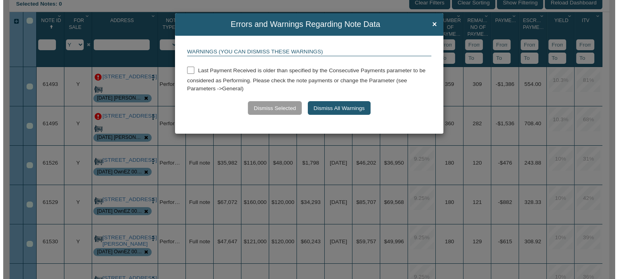
scroll to position [172, 0]
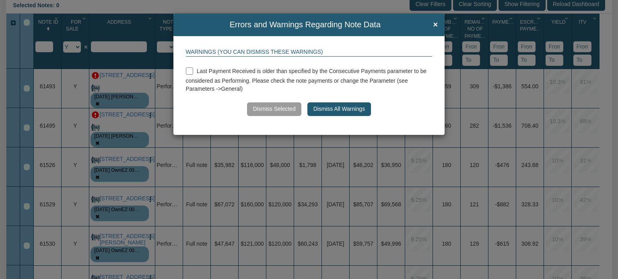
click at [343, 107] on button "Dismiss All Warnings" at bounding box center [338, 110] width 63 height 14
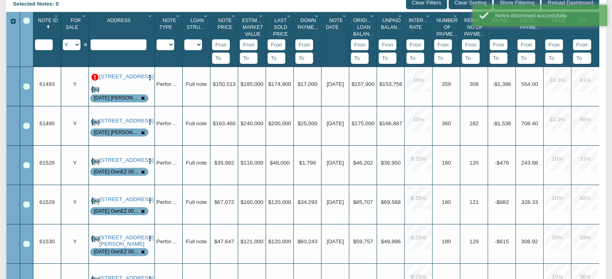
click at [95, 76] on p at bounding box center [94, 77] width 7 height 7
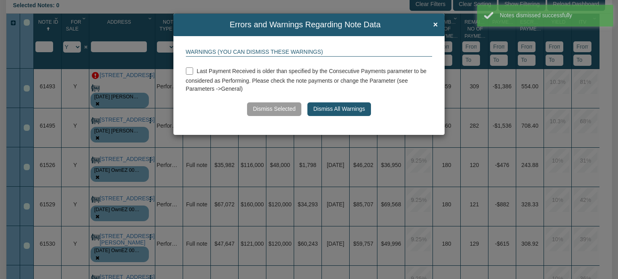
click at [352, 109] on button "Dismiss All Warnings" at bounding box center [338, 110] width 63 height 14
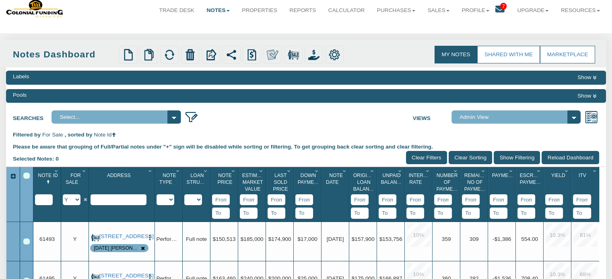
scroll to position [0, 0]
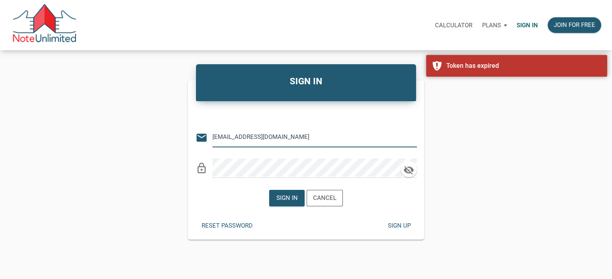
click at [270, 141] on input "Notes@colonialfundinggroup.com" at bounding box center [308, 137] width 192 height 18
type input "monica@mastersnotes.com"
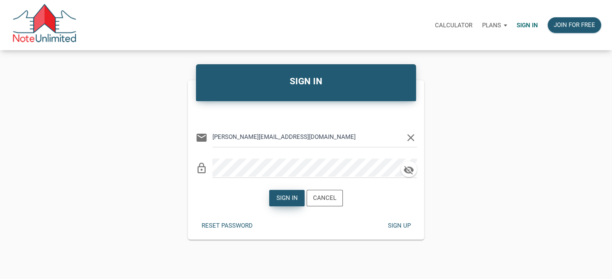
click at [284, 200] on div "Sign in" at bounding box center [286, 198] width 21 height 9
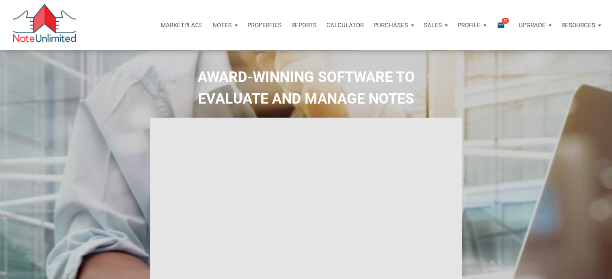
type input "Introduction to new features"
select select
click at [438, 23] on p "Sales" at bounding box center [432, 25] width 18 height 7
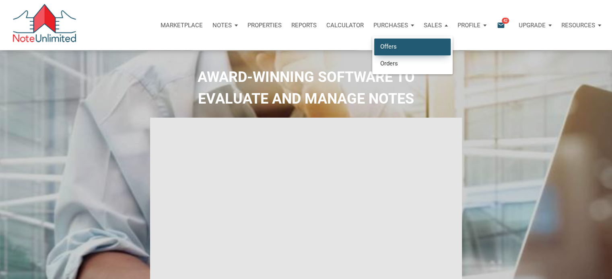
click at [389, 47] on link "Offers" at bounding box center [412, 47] width 76 height 16
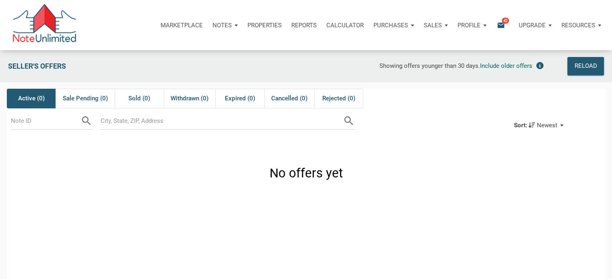
click at [389, 25] on p "Purchases" at bounding box center [390, 25] width 35 height 7
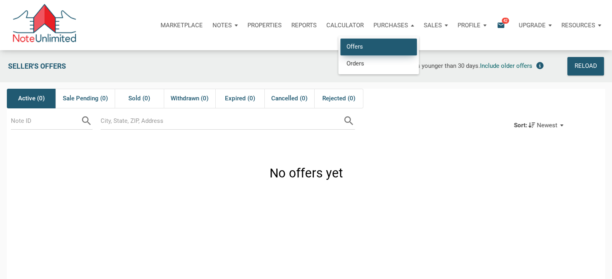
click at [355, 47] on link "Offers" at bounding box center [378, 47] width 76 height 16
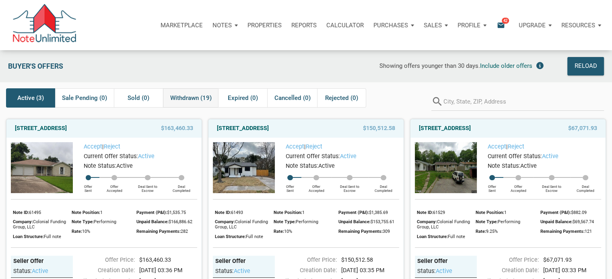
click at [175, 99] on span "Withdrawn (19)" at bounding box center [190, 98] width 41 height 10
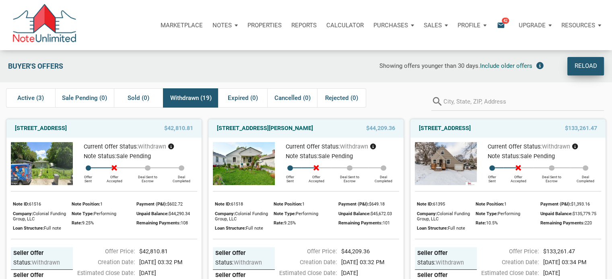
click at [581, 66] on div "Reload" at bounding box center [585, 66] width 23 height 11
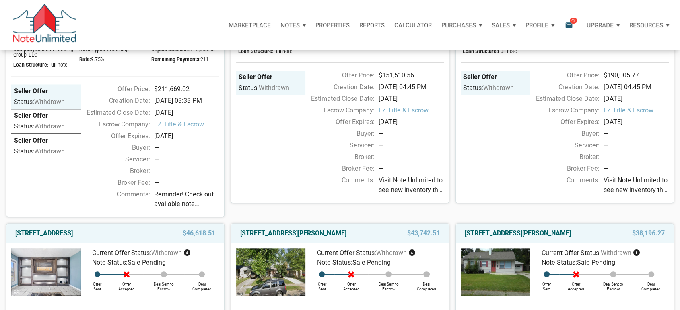
scroll to position [247, 0]
